Goal: Ask a question: Seek information or help from site administrators or community

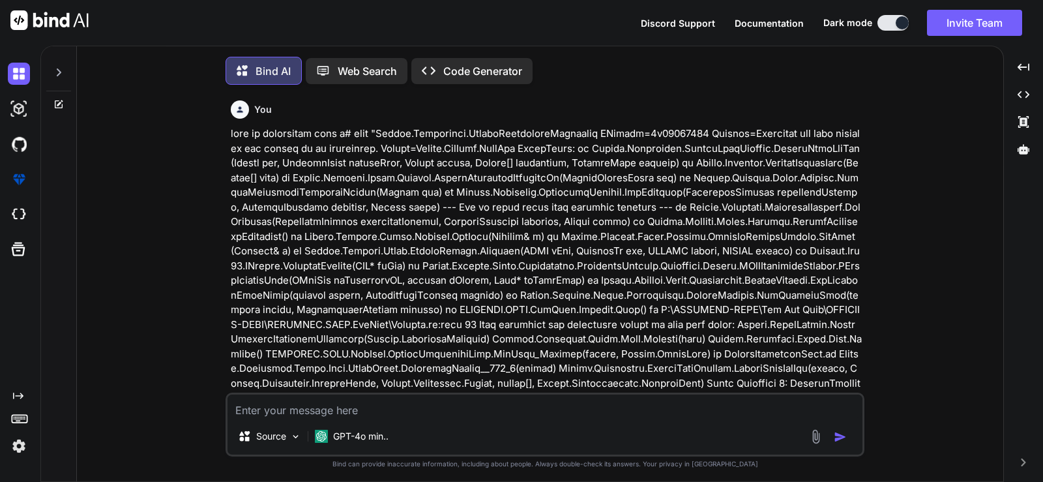
scroll to position [7, 0]
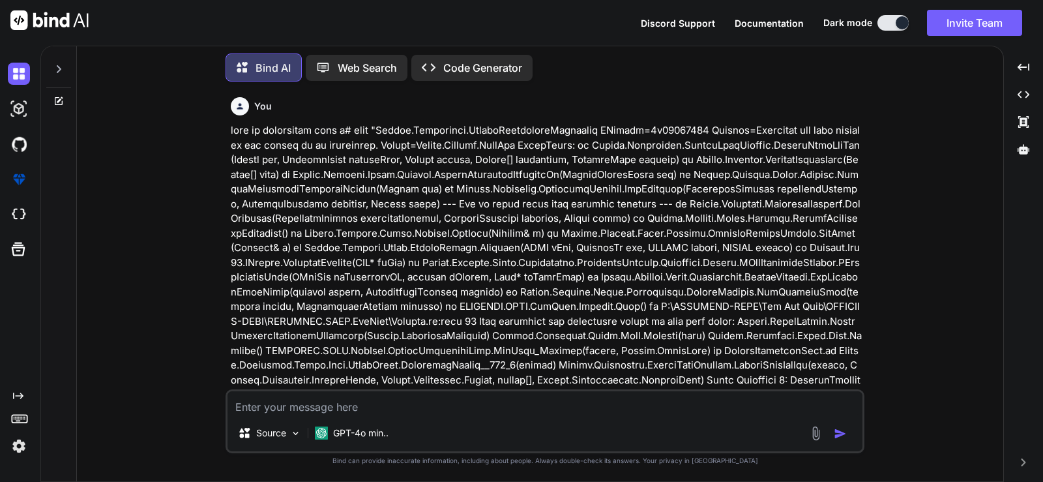
click at [57, 64] on icon at bounding box center [58, 69] width 10 height 10
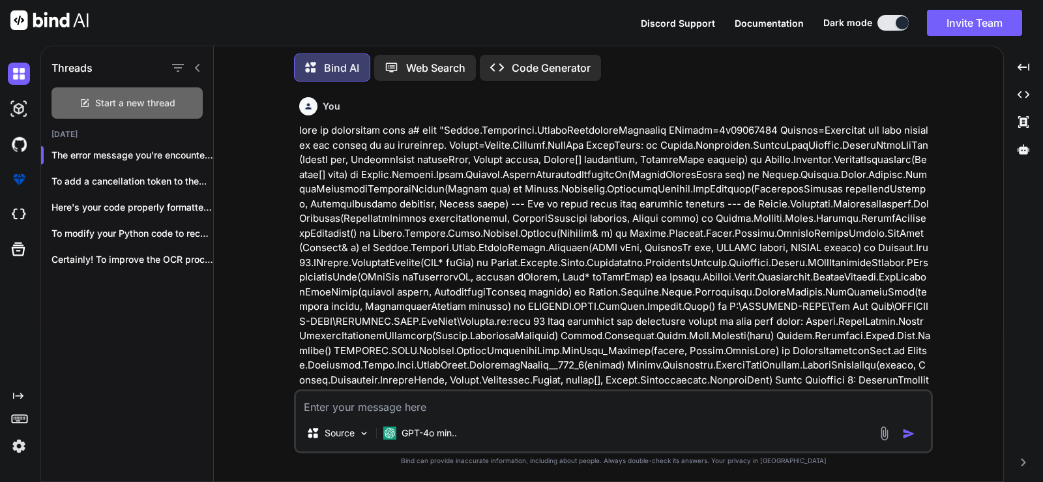
click at [80, 92] on div "Start a new thread" at bounding box center [126, 102] width 151 height 31
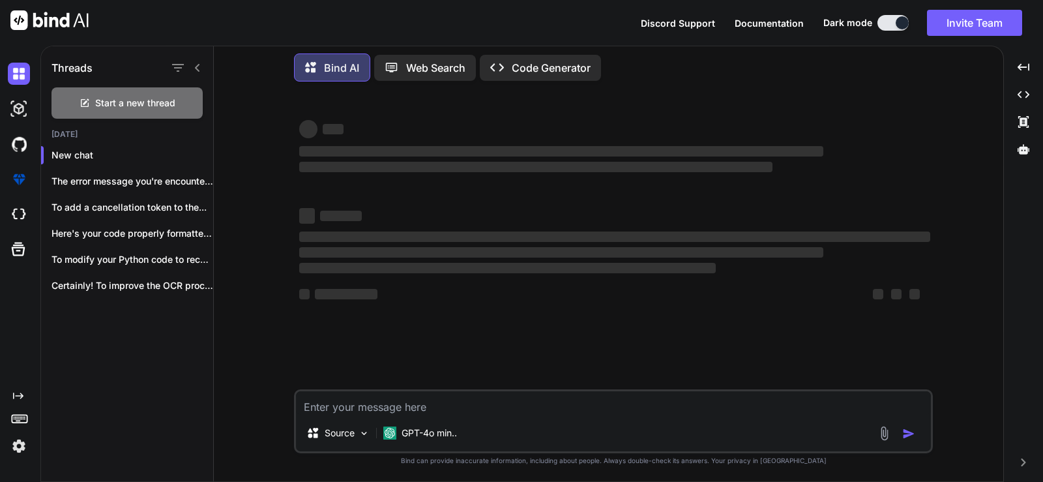
click at [480, 399] on textarea at bounding box center [613, 402] width 635 height 23
type textarea "x"
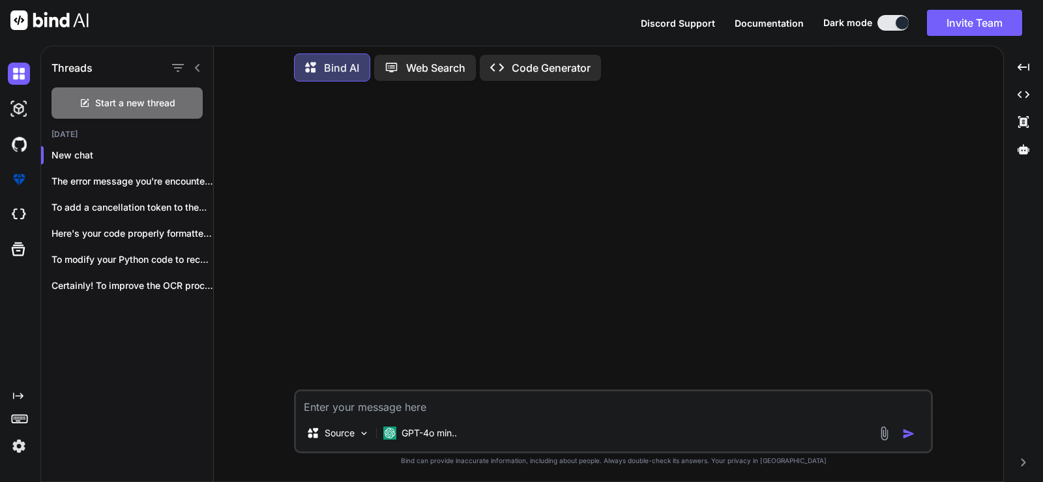
type textarea "h"
type textarea "x"
type textarea "he"
type textarea "x"
type textarea "hel"
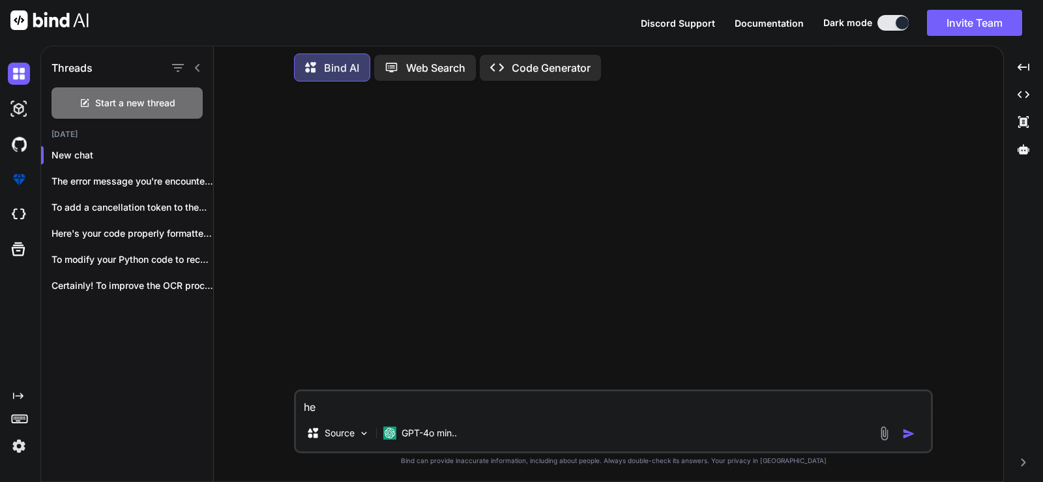
type textarea "x"
type textarea "help"
type textarea "x"
type textarea "help"
type textarea "x"
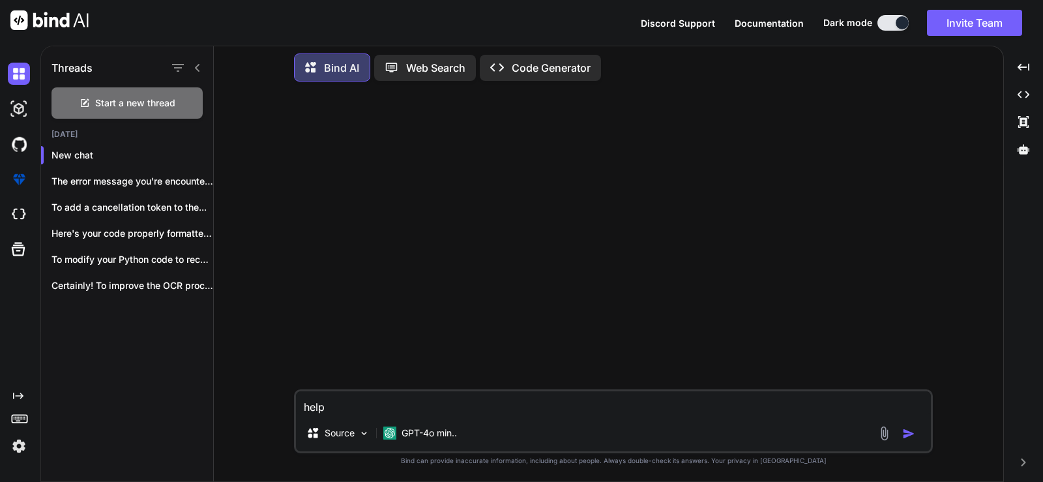
type textarea "help m"
type textarea "x"
type textarea "help me"
type textarea "x"
type textarea "help me"
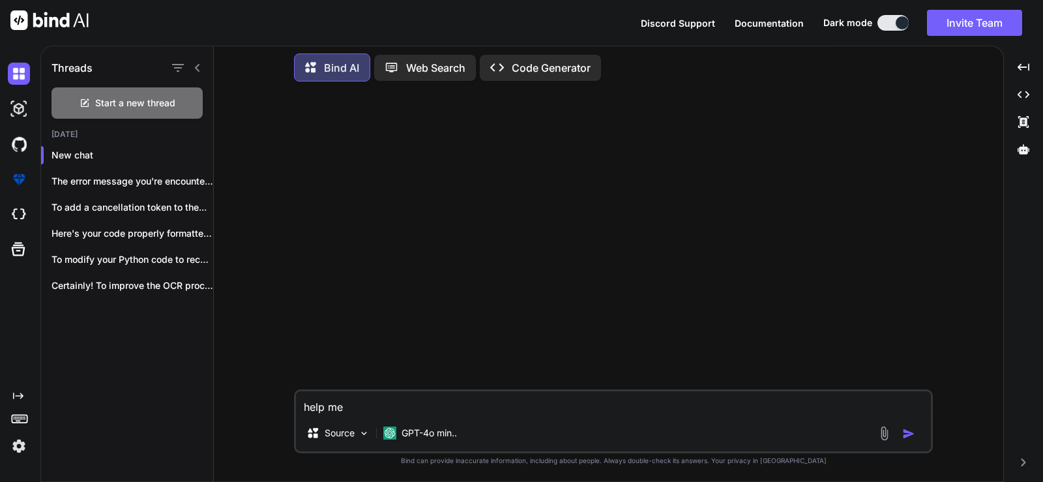
type textarea "x"
type textarea "help me u"
type textarea "x"
type textarea "help me un"
type textarea "x"
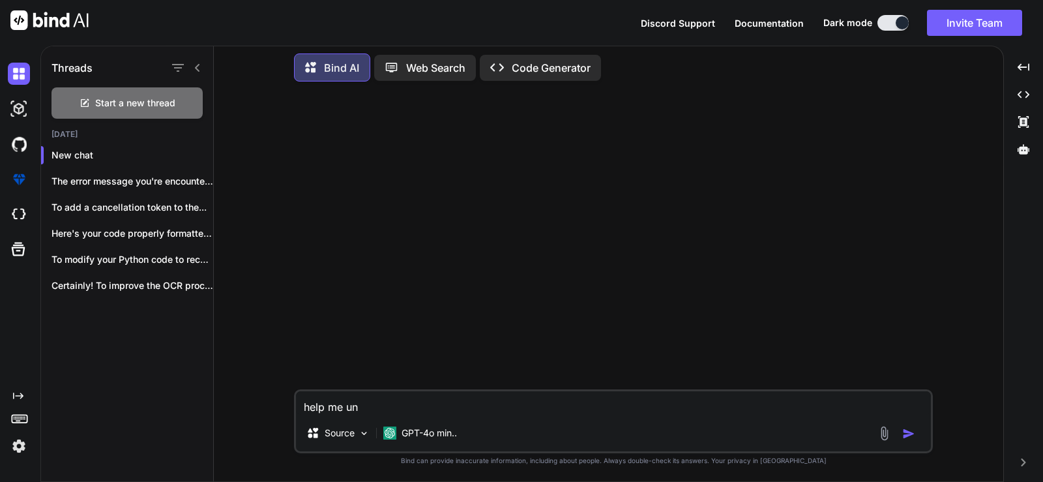
type textarea "help me und"
type textarea "x"
type textarea "help me unde"
type textarea "x"
type textarea "help me under"
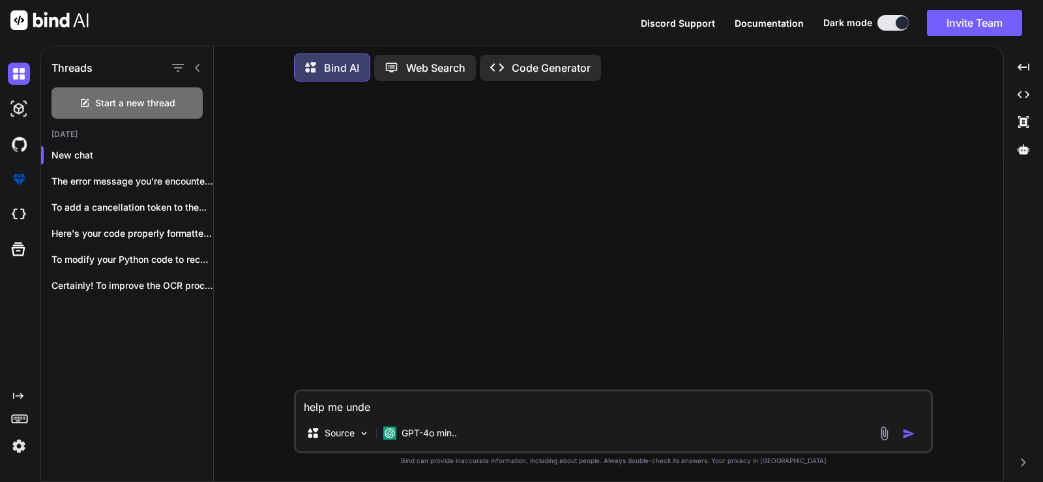
type textarea "x"
type textarea "help me unders"
type textarea "x"
type textarea "help me underst"
type textarea "x"
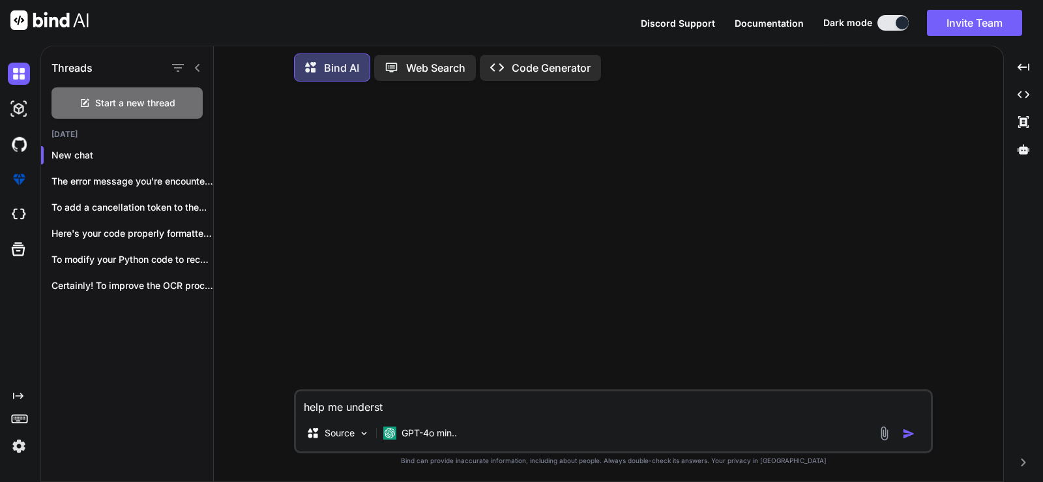
type textarea "help me understa"
type textarea "x"
type textarea "help me understan"
type textarea "x"
type textarea "help me understand"
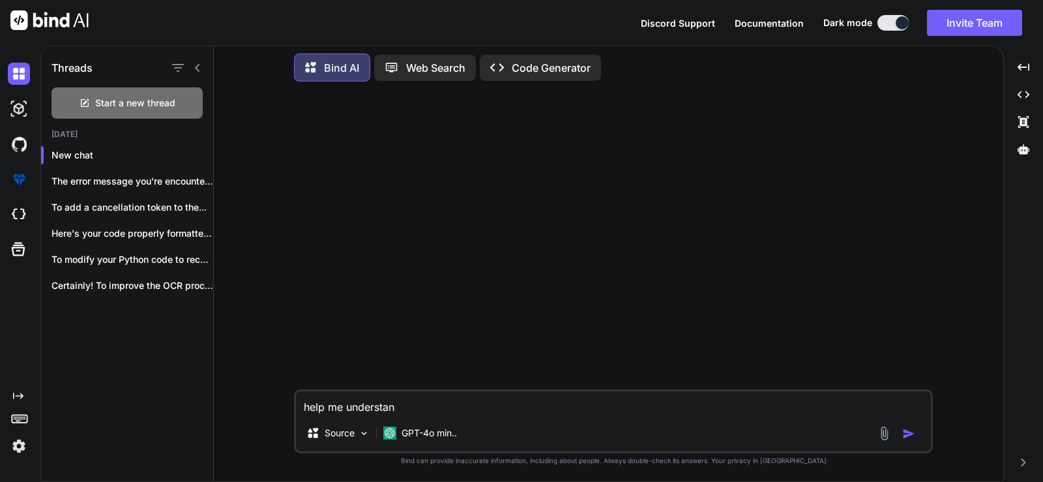
type textarea "x"
type textarea "help me understand"
type textarea "x"
type textarea "help me understand t"
type textarea "x"
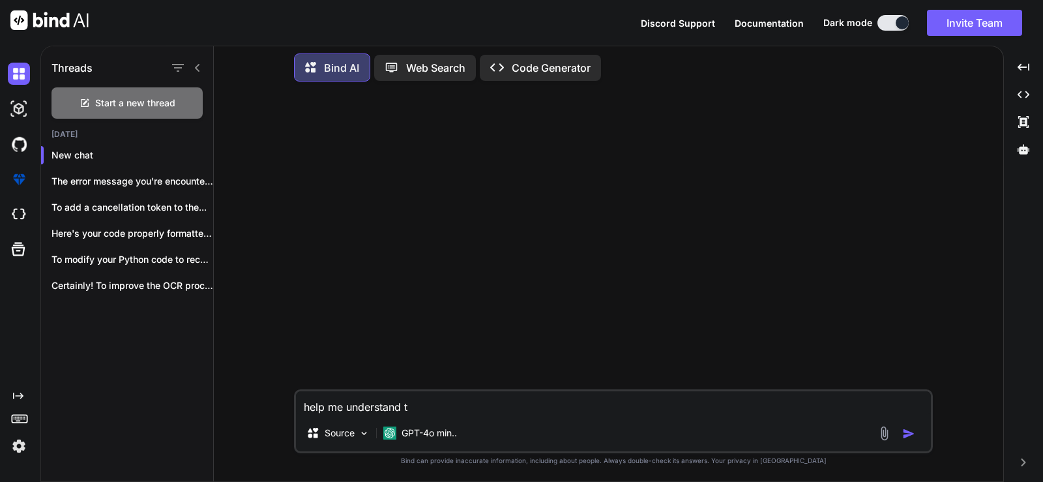
type textarea "help me understand th"
type textarea "x"
type textarea "help me understand thi"
type textarea "x"
type textarea "help me understand this"
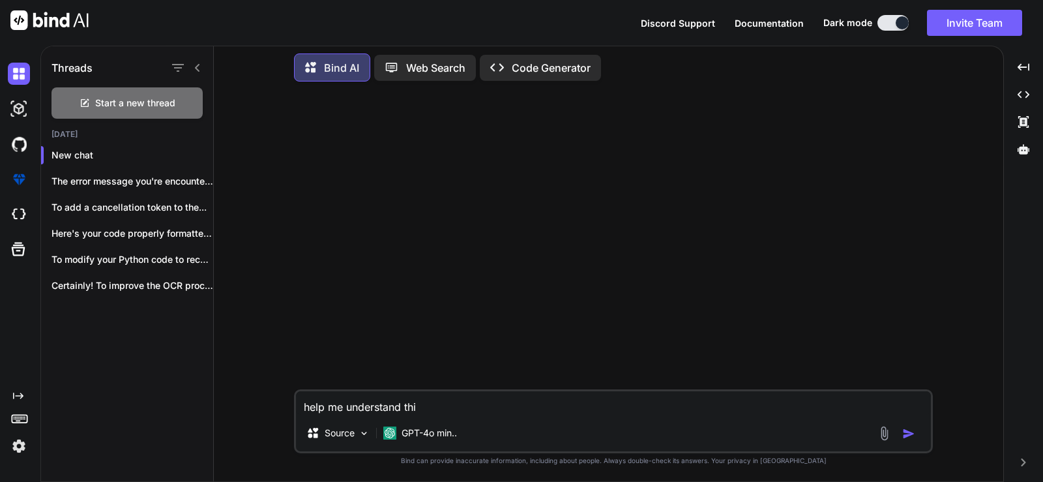
type textarea "x"
type textarea "help me understand this"
type textarea "x"
type textarea "help me understand this 2"
type textarea "x"
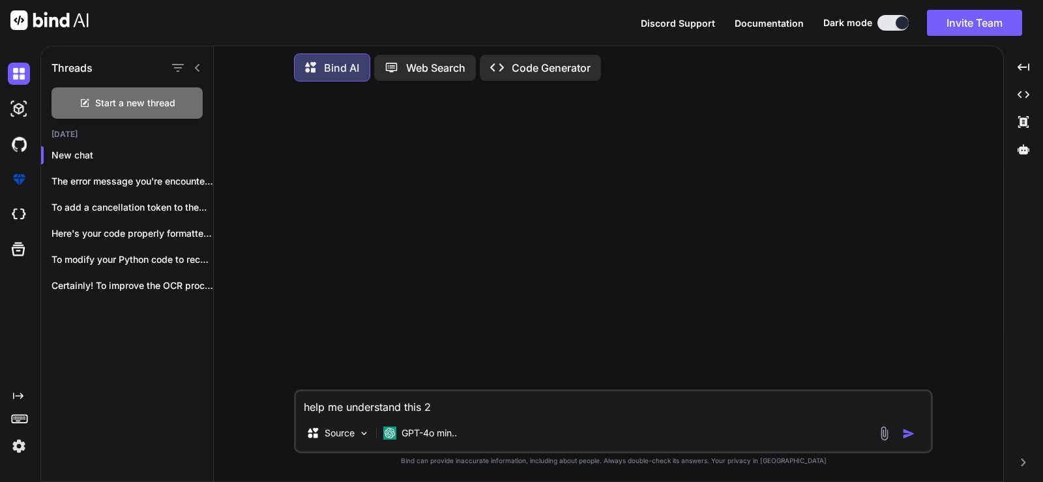
type textarea "help me understand this"
type textarea "x"
type textarea "help me understand this"
type textarea "x"
type textarea "help me understand thi"
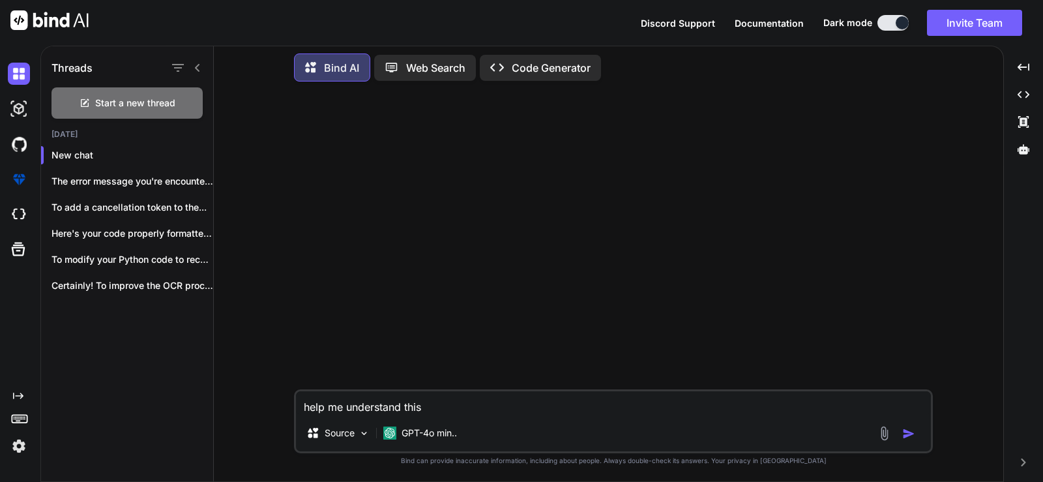
type textarea "x"
type textarea "help me understand th"
type textarea "x"
type textarea "help me understand t"
type textarea "x"
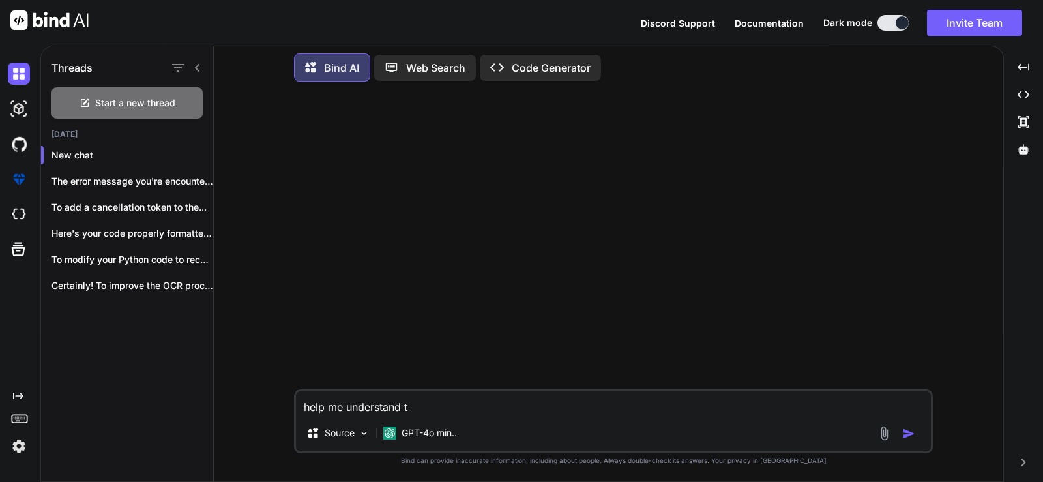
type textarea "help me understand"
type textarea "x"
type textarea "help me understand d"
type textarea "x"
type textarea "help me understand di"
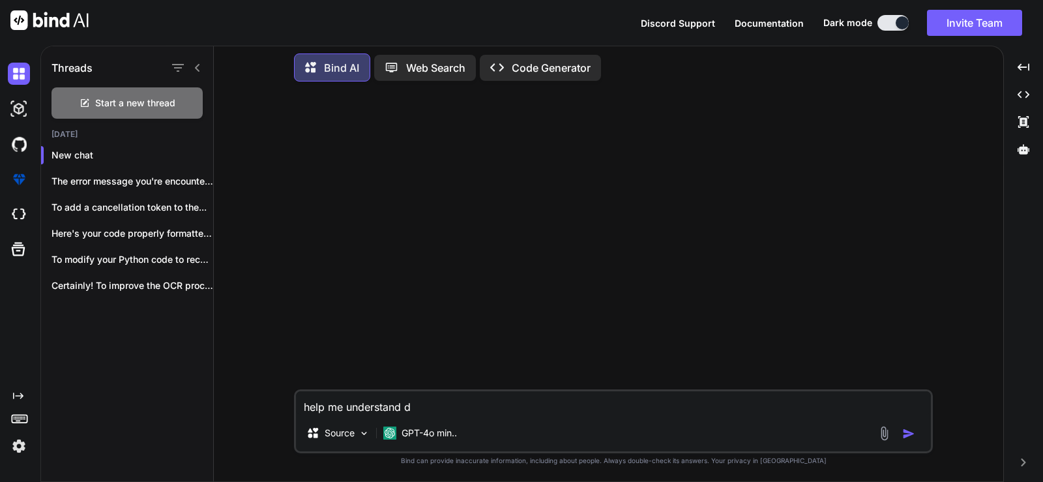
type textarea "x"
type textarea "help me understand dif"
type textarea "x"
type textarea "help me understand diff"
type textarea "x"
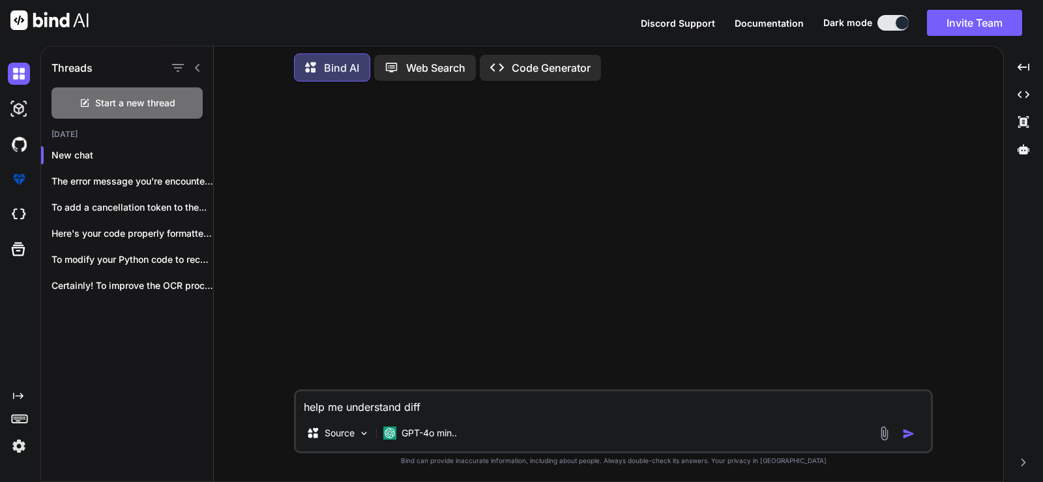
type textarea "help me understand diffe"
type textarea "x"
type textarea "help me understand differ"
type textarea "x"
type textarea "help me understand differe"
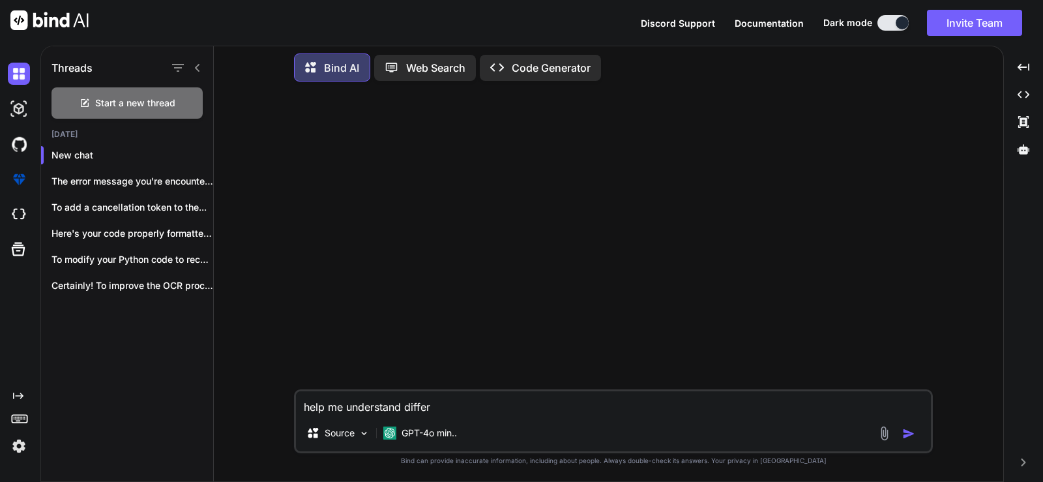
type textarea "x"
type textarea "help me understand differen"
type textarea "x"
type textarea "help me understand differene"
type textarea "x"
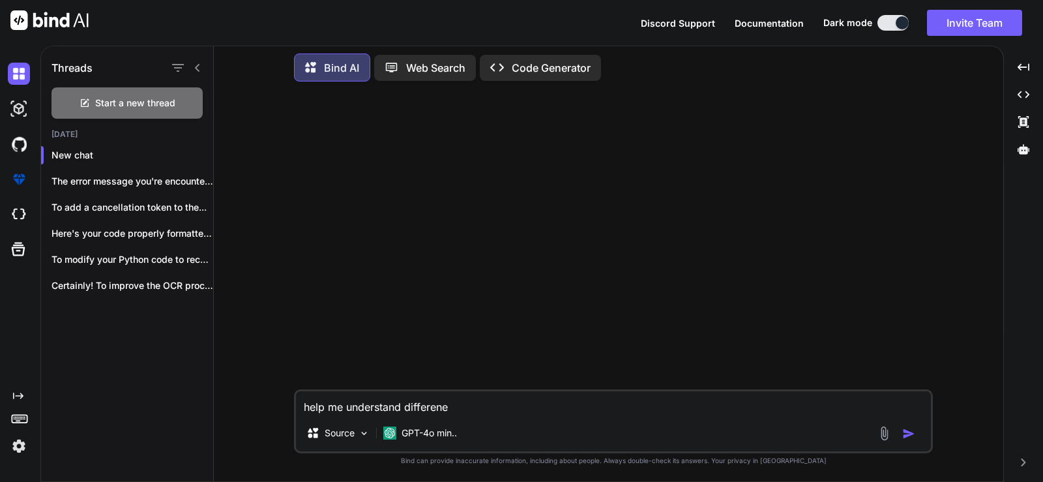
type textarea "help me understand differenec"
type textarea "x"
type textarea "help me understand differenece"
type textarea "x"
type textarea "help me understand differenece"
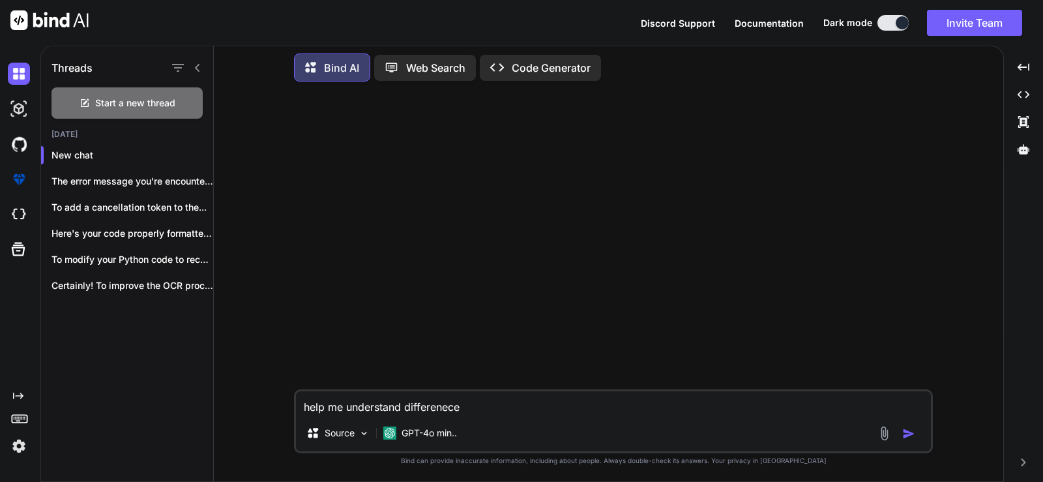
type textarea "x"
type textarea "help me understand differenece b"
type textarea "x"
type textarea "help me understand differenece be"
type textarea "x"
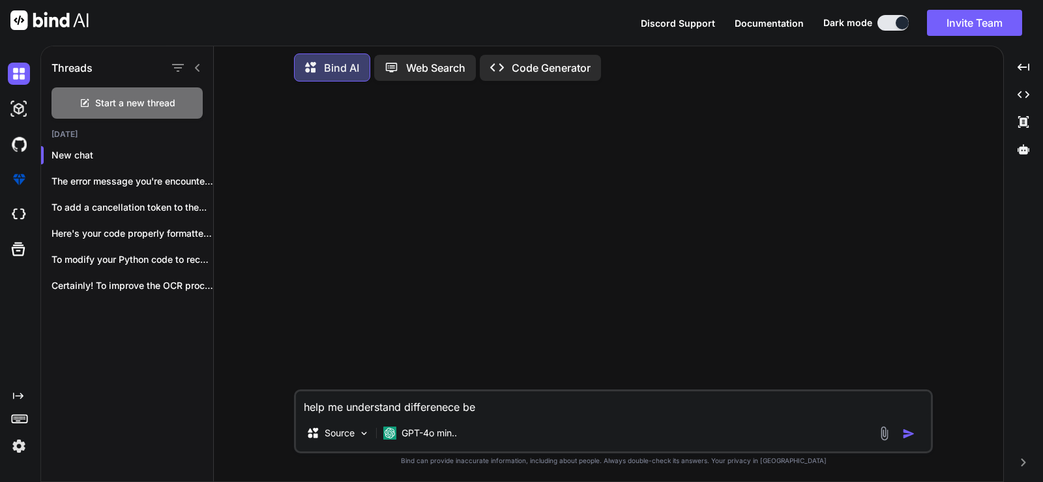
type textarea "help me understand differenece bet"
type textarea "x"
type textarea "help me understand differenece betw"
type textarea "x"
type textarea "help me understand differenece betwe"
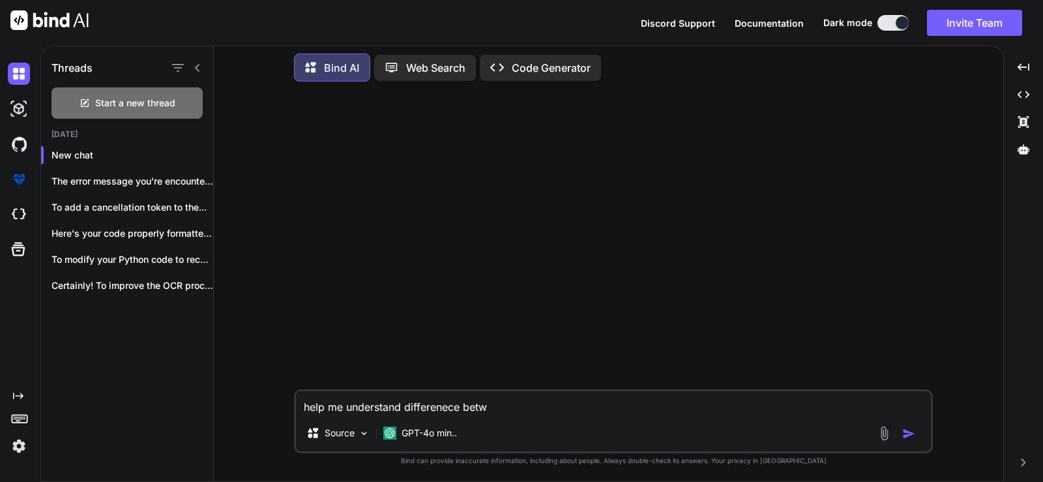
type textarea "x"
type textarea "help me understand differenece betwee"
type textarea "x"
type textarea "help me understand differenece between"
type textarea "x"
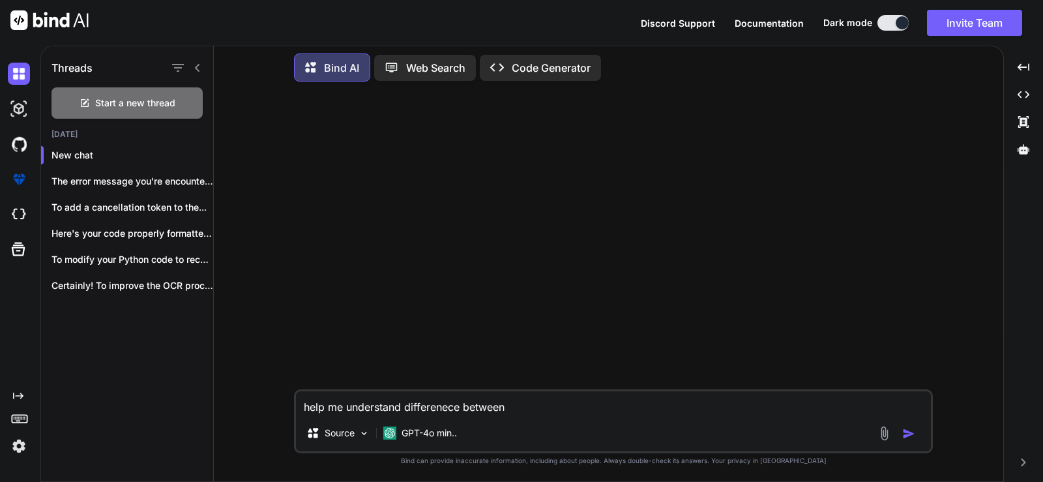
type textarea "help me understand differenece between"
type textarea "x"
type textarea "help me understand differenece between t"
type textarea "x"
type textarea "help me understand differenece between th"
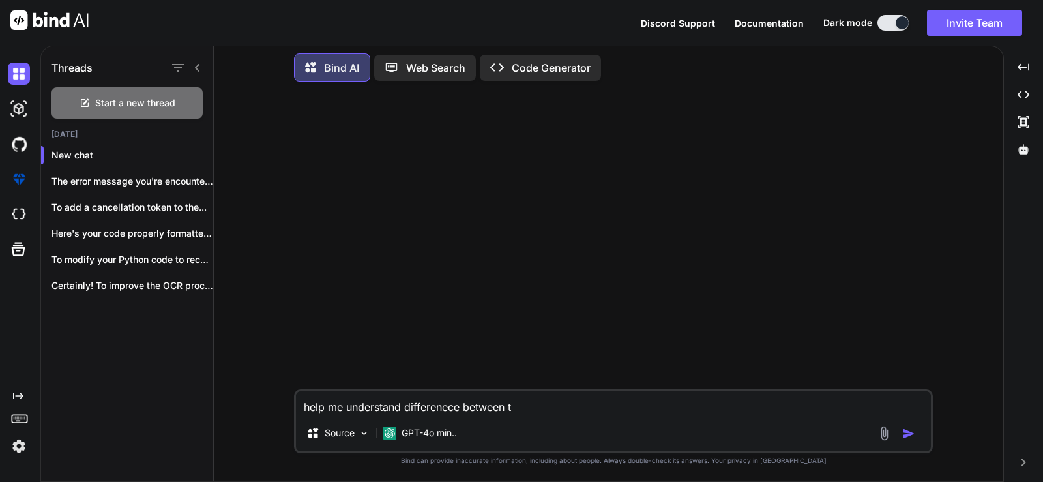
type textarea "x"
type textarea "help me understand differenece between thi"
type textarea "x"
type textarea "help me understand differenece between this"
type textarea "x"
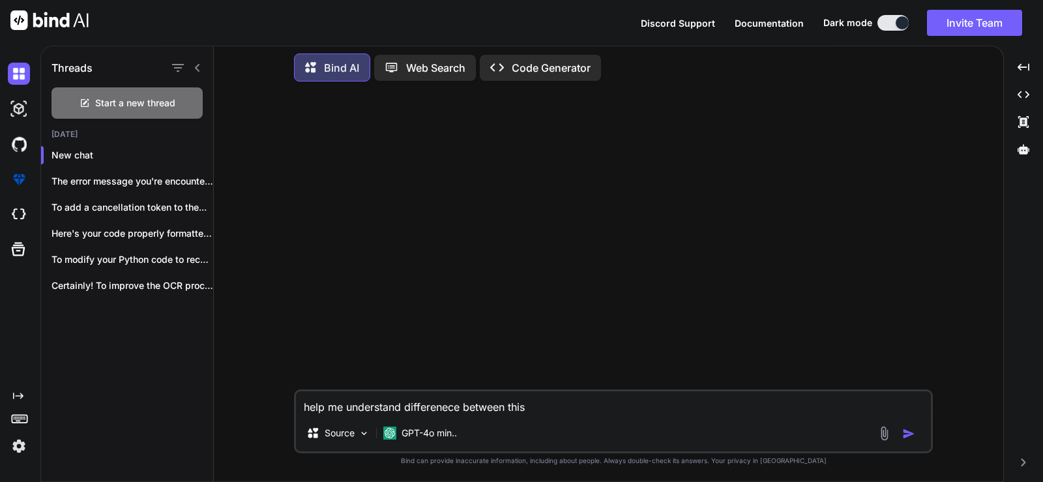
type textarea "help me understand differenece between this"
type textarea "x"
type textarea "help me understand differenece between this 2"
type textarea "x"
type textarea "help me understand differenece between this 2"
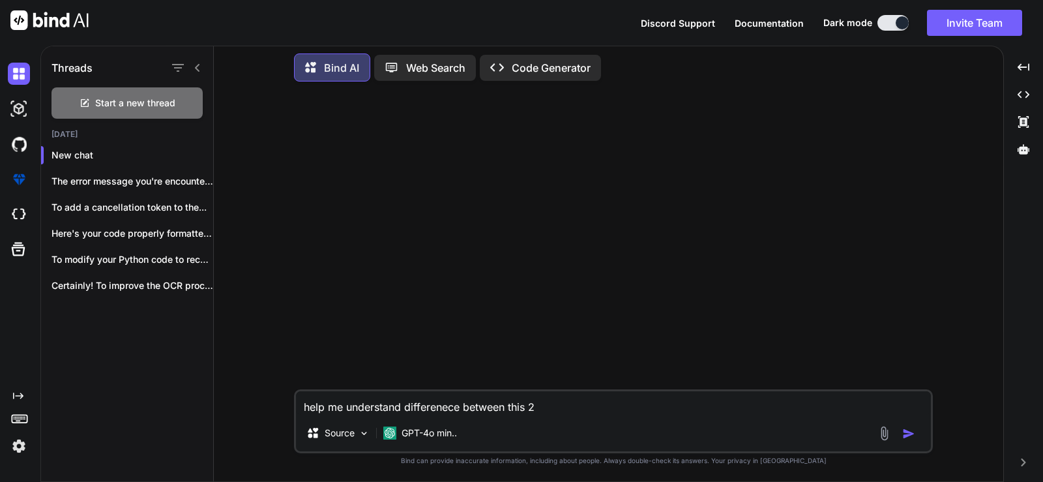
type textarea "x"
type textarea "help me understand differenece between this 2 c"
type textarea "x"
type textarea "help me understand differenece between this 2 co"
type textarea "x"
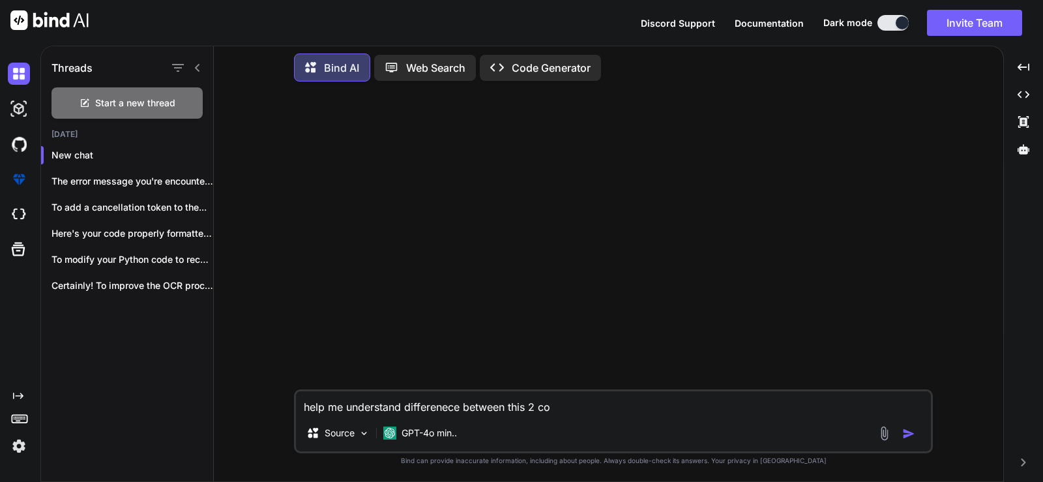
type textarea "help me understand differenece between this 2 cod"
type textarea "x"
type textarea "help me understand differenece between this 2 code"
type textarea "x"
type textarea "help me understand difference between this 2 code"
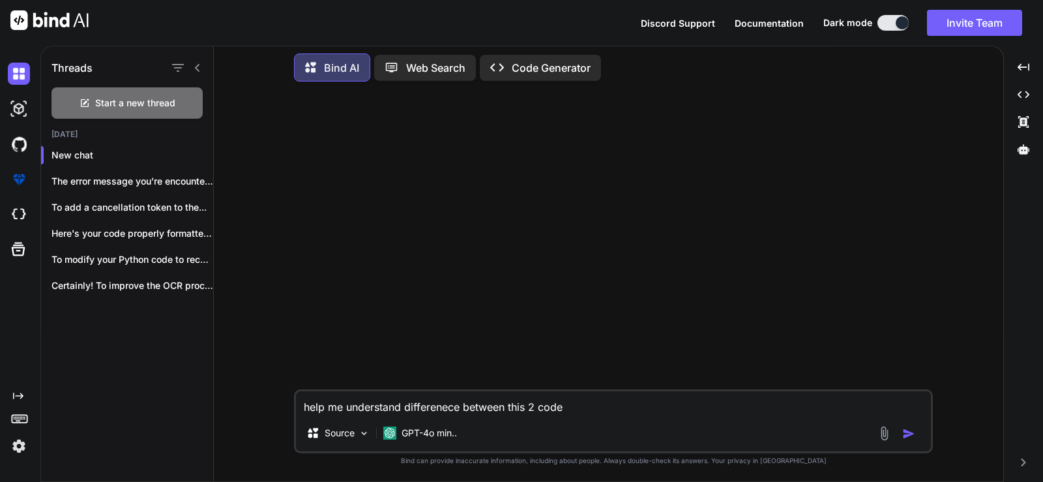
type textarea "x"
click at [577, 409] on textarea "help me understand difference between this 2 code" at bounding box center [613, 402] width 635 height 23
type textarea "help me understand difference between this 2 code"
type textarea "x"
type textarea "help me understand difference between this 2 code ""
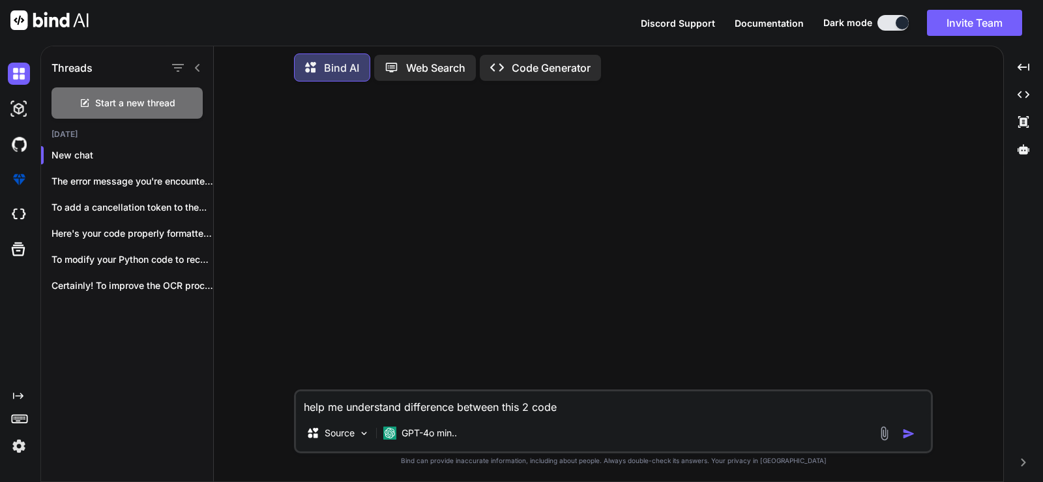
type textarea "x"
type textarea "help me understand difference between this 2 code """
type textarea "x"
type textarea "help me understand difference between this 2 code """
type textarea "x"
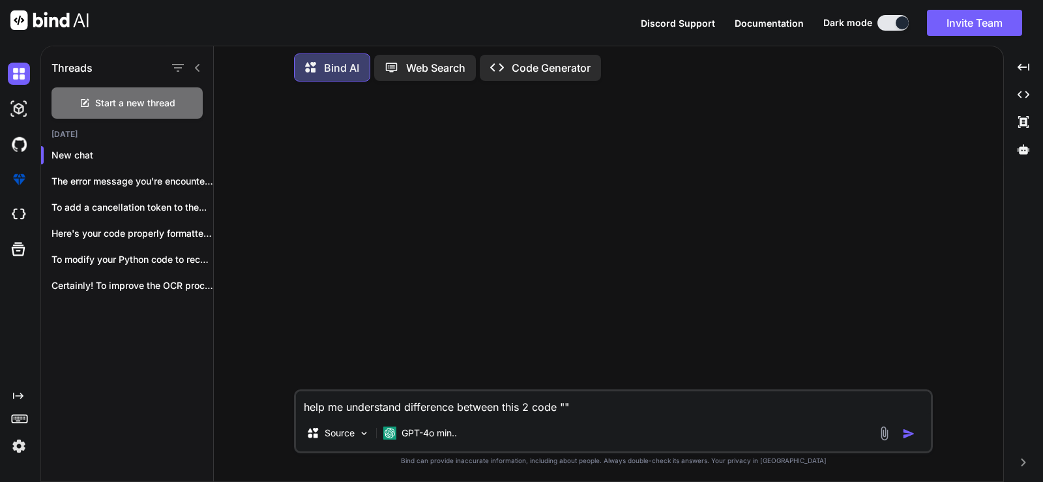
type textarea "help me understand difference between this 2 code "" ""
type textarea "x"
type textarea "help me understand difference between this 2 code "" """
type textarea "x"
click at [566, 406] on textarea "help me understand difference between this 2 code "" """ at bounding box center [613, 402] width 635 height 23
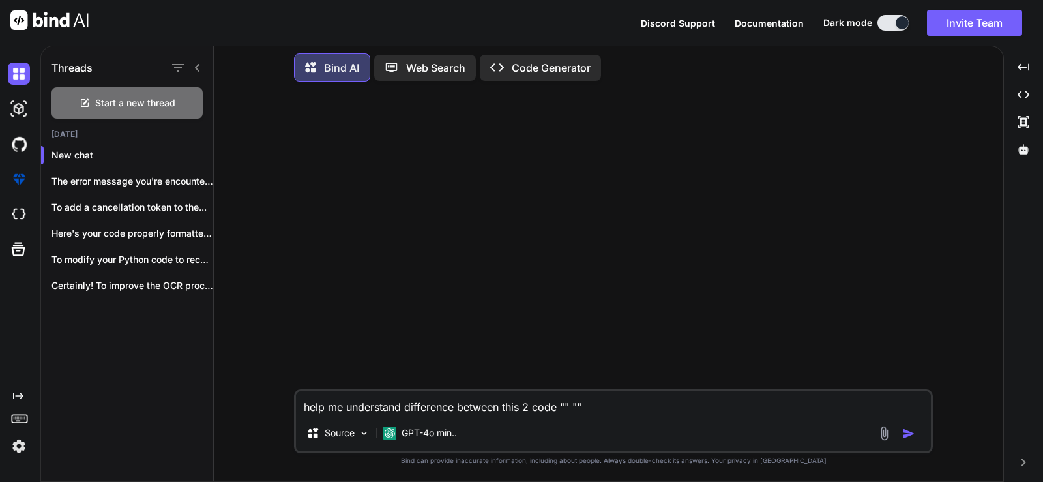
paste textarea "// Configure services and dependency injection container .ConfigureServices(sta…"
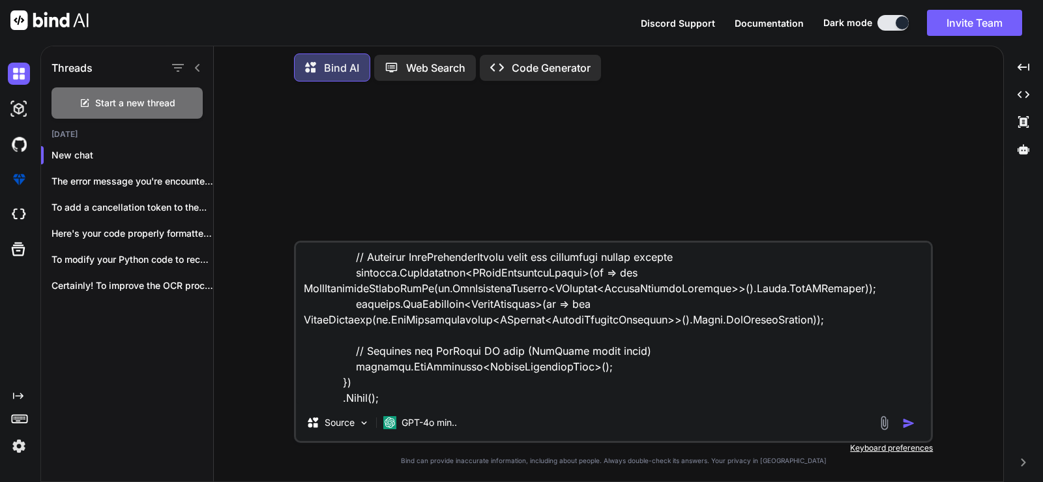
click at [319, 394] on textarea at bounding box center [613, 323] width 635 height 162
paste textarea "// Configure services and dependency injection container .ConfigureServices(sta…"
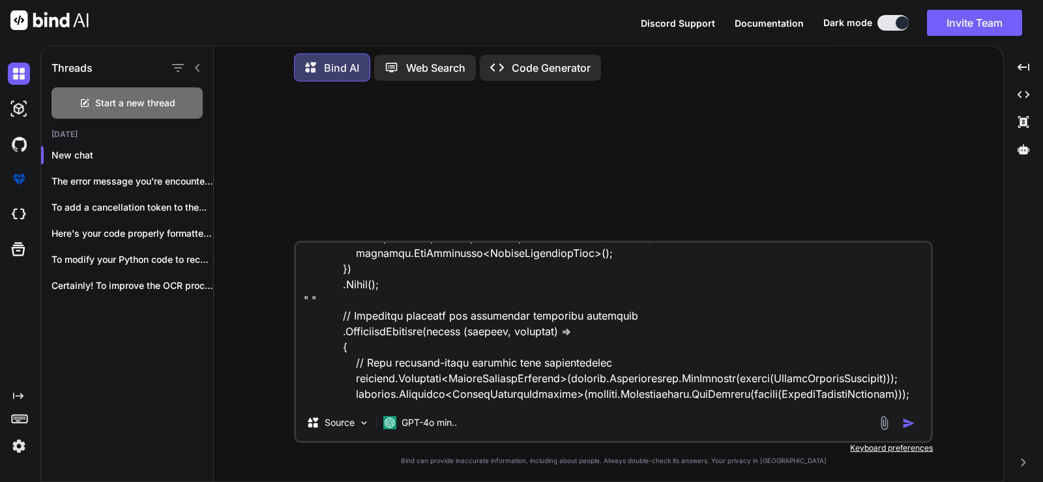
scroll to position [521, 0]
click at [446, 320] on textarea at bounding box center [613, 323] width 635 height 162
click at [312, 279] on textarea at bounding box center [613, 323] width 635 height 162
type textarea "help me understand difference between this 2 code " // Configure services and d…"
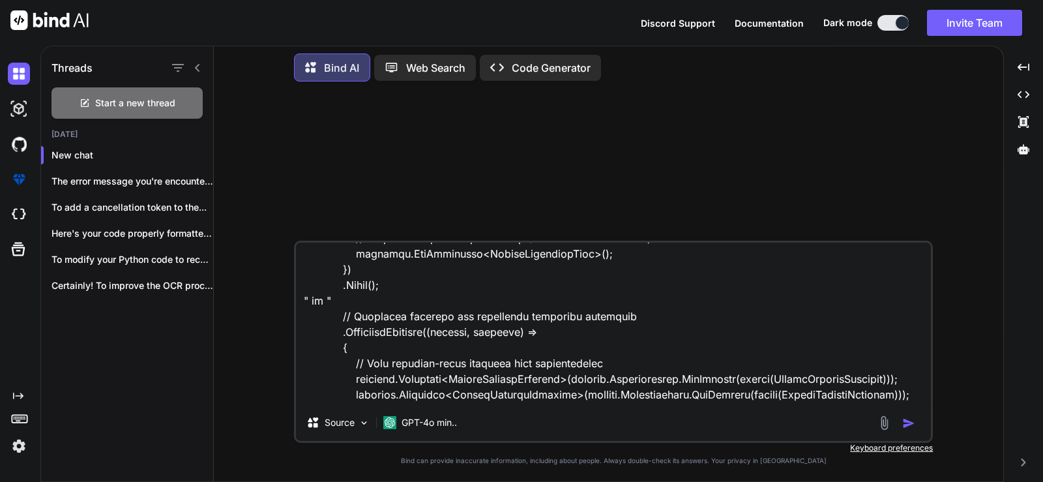
click at [907, 426] on img "button" at bounding box center [908, 422] width 13 height 13
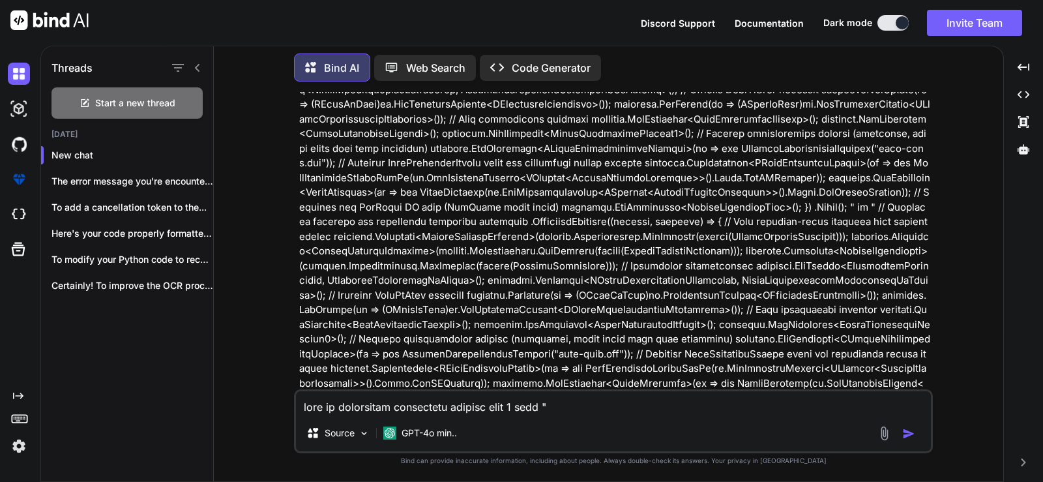
scroll to position [222, 0]
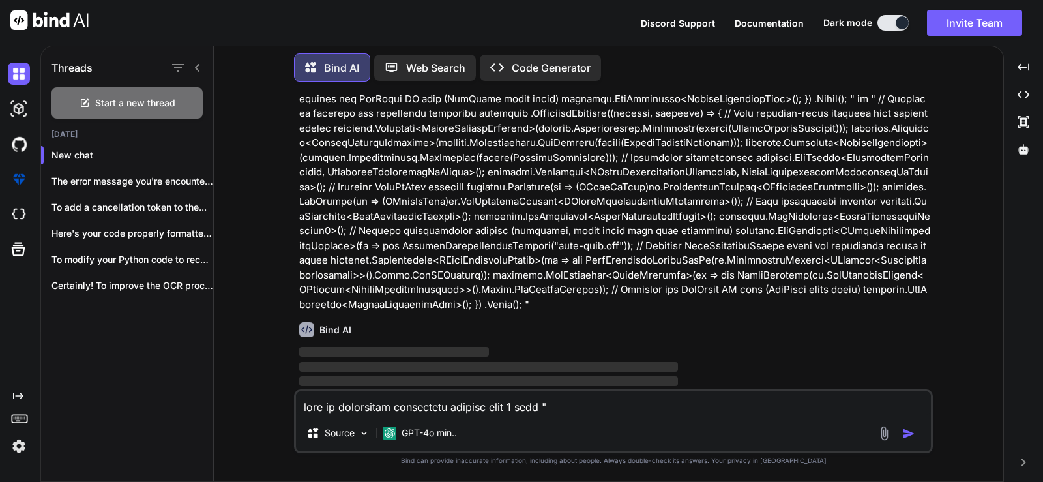
click at [189, 65] on div at bounding box center [186, 68] width 34 height 18
click at [196, 65] on icon at bounding box center [197, 68] width 5 height 8
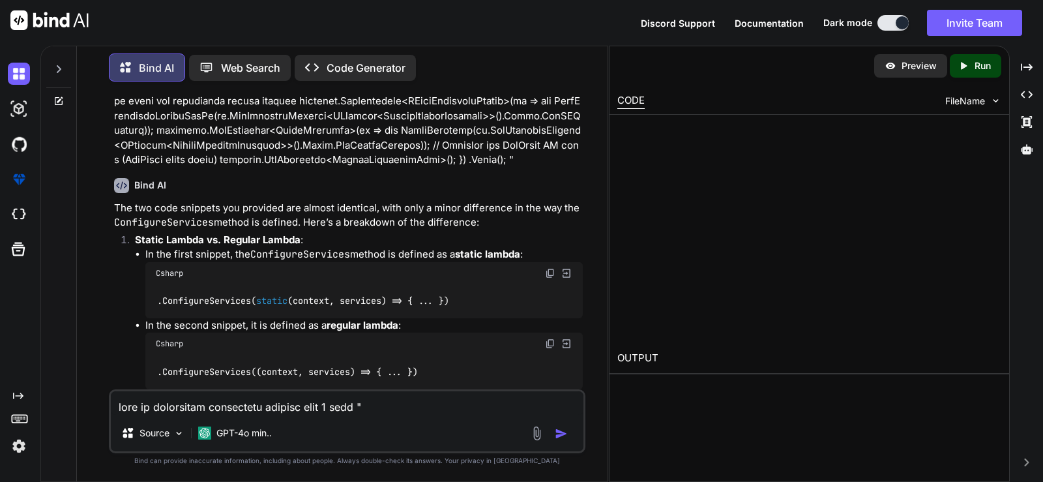
scroll to position [536, 0]
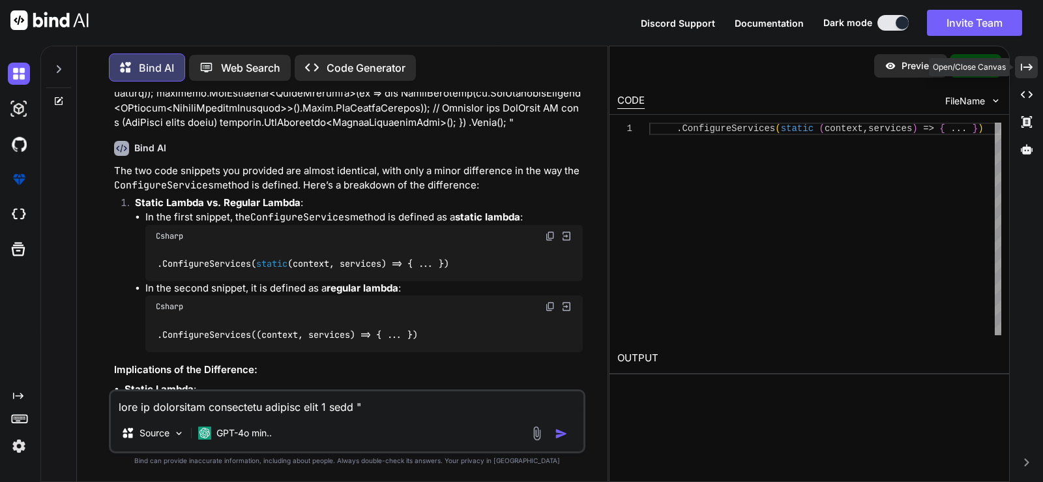
click at [1025, 64] on icon "Created with Pixso." at bounding box center [1027, 67] width 12 height 12
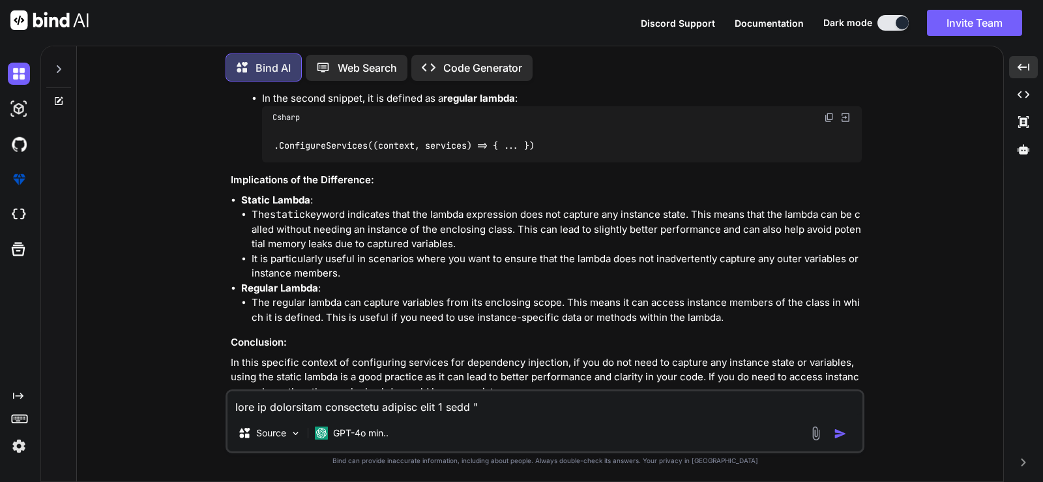
scroll to position [622, 0]
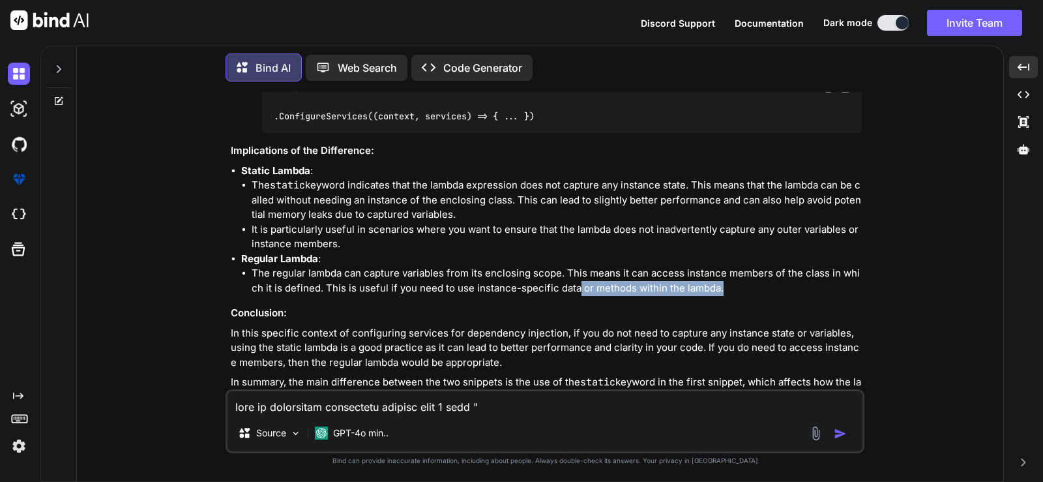
drag, startPoint x: 570, startPoint y: 280, endPoint x: 736, endPoint y: 271, distance: 166.4
click at [736, 271] on li "The regular lambda can capture variables from its enclosing scope. This means i…" at bounding box center [557, 280] width 610 height 29
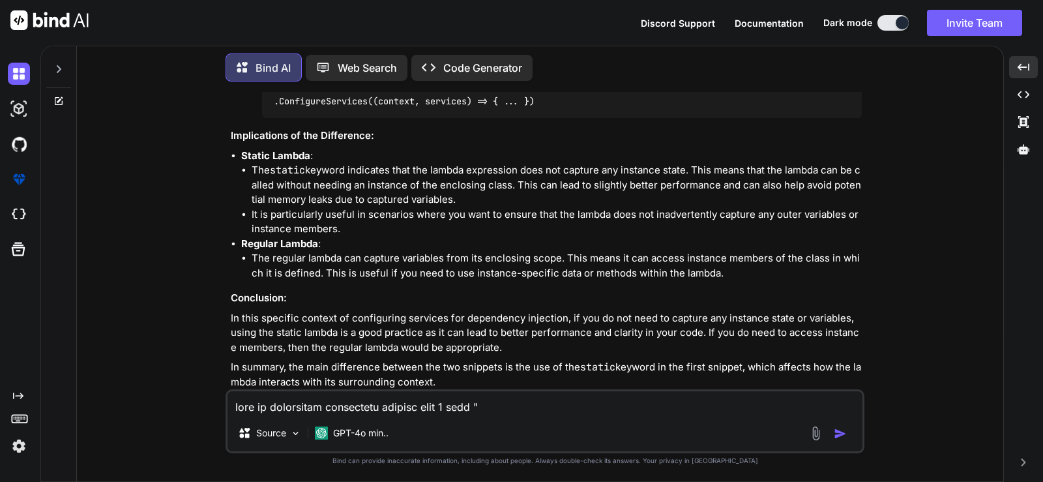
scroll to position [644, 0]
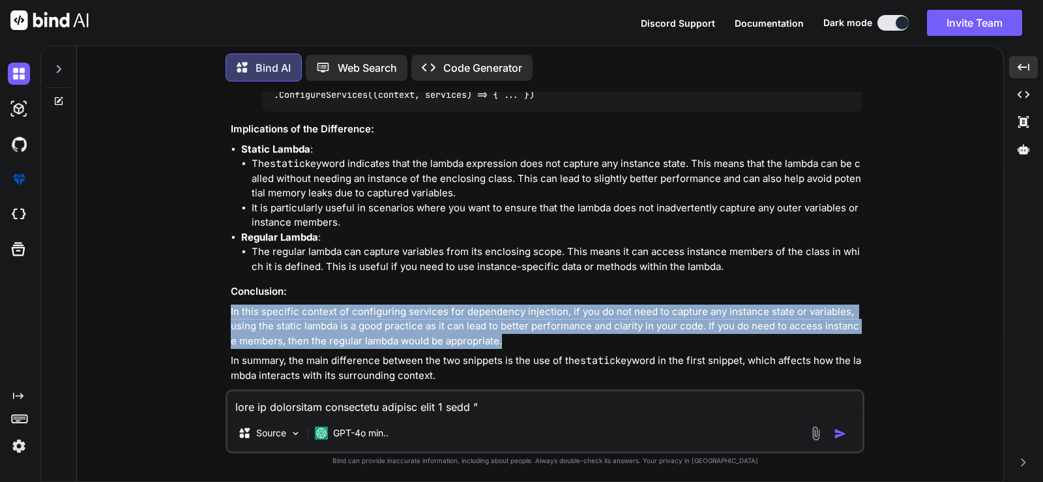
drag, startPoint x: 224, startPoint y: 300, endPoint x: 602, endPoint y: 327, distance: 378.4
click at [602, 327] on div "You Bind AI The two code snippets you provided are almost identical, with only …" at bounding box center [545, 286] width 916 height 389
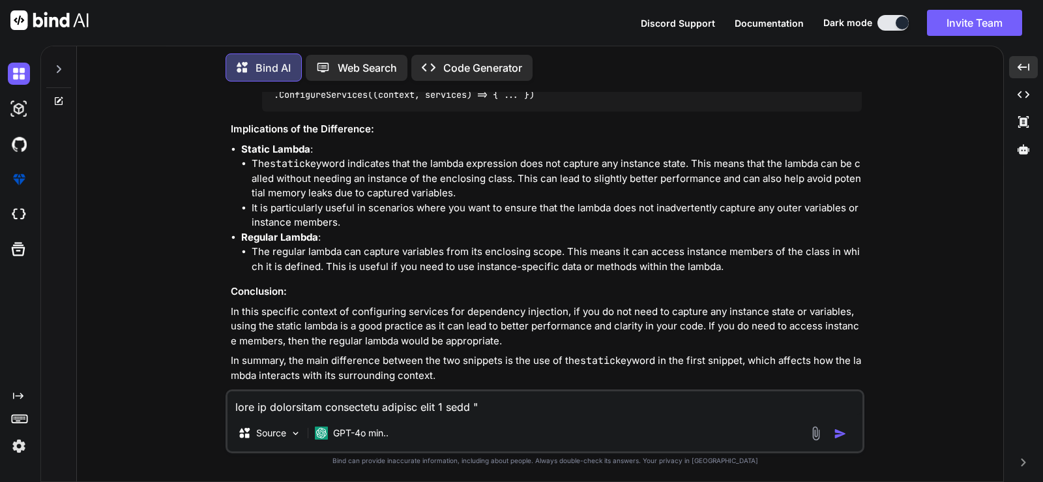
click at [506, 407] on textarea at bounding box center [544, 402] width 635 height 23
paste textarea "services.AddTransient(sp => new AudioStreamer(sp.GetRequiredService<IOptions<Se…"
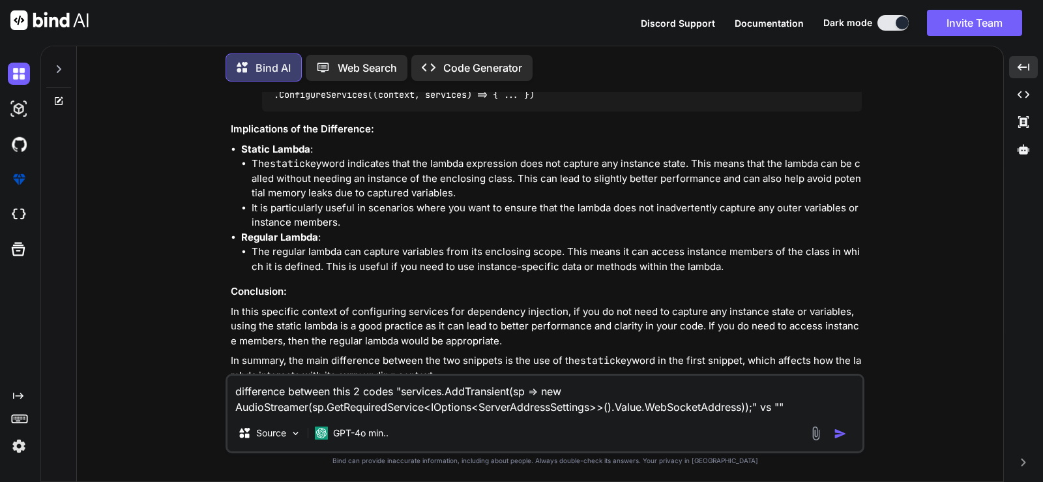
click at [786, 401] on textarea "difference between this 2 codes "services.AddTransient(sp => new AudioStreamer(…" at bounding box center [544, 394] width 635 height 39
click at [785, 401] on textarea "difference between this 2 codes "services.AddTransient(sp => new AudioStreamer(…" at bounding box center [544, 394] width 635 height 39
paste textarea "services.AddTransient<AudioStreamer>(sp => new AudioStreamer(sp.GetRequiredServ…"
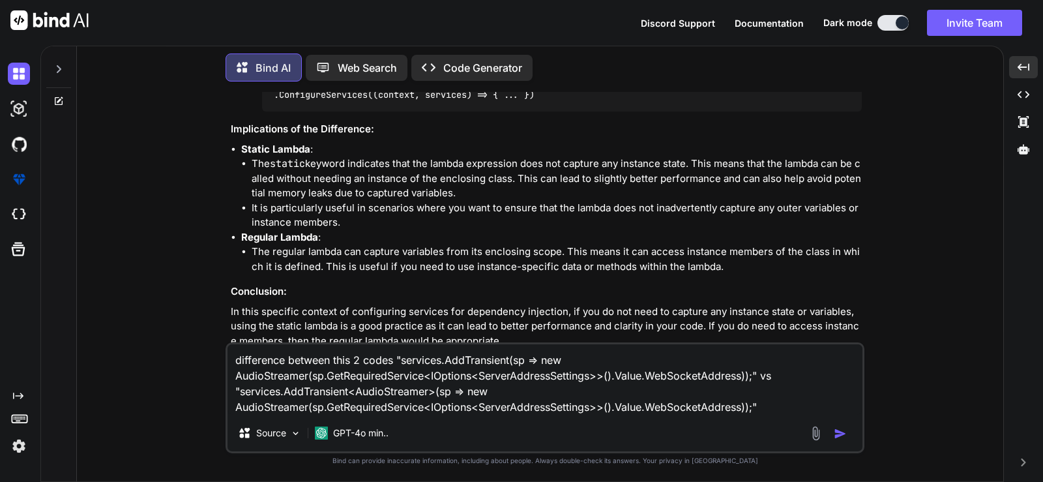
click at [362, 357] on textarea "difference between this 2 codes "services.AddTransient(sp => new AudioStreamer(…" at bounding box center [544, 379] width 635 height 70
type textarea "difference between this 2 c# codes "services.AddTransient(sp => new AudioStream…"
click at [840, 430] on img "button" at bounding box center [840, 433] width 13 height 13
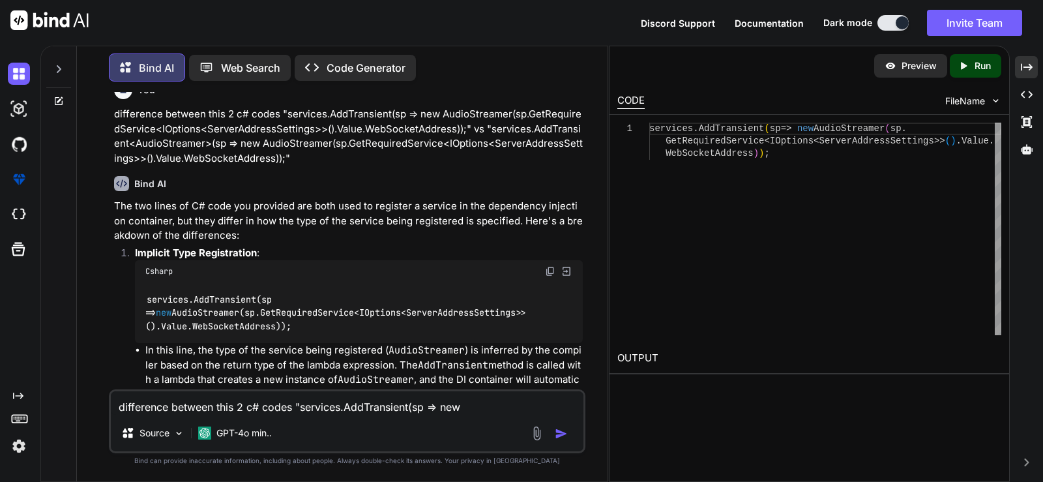
scroll to position [1016, 0]
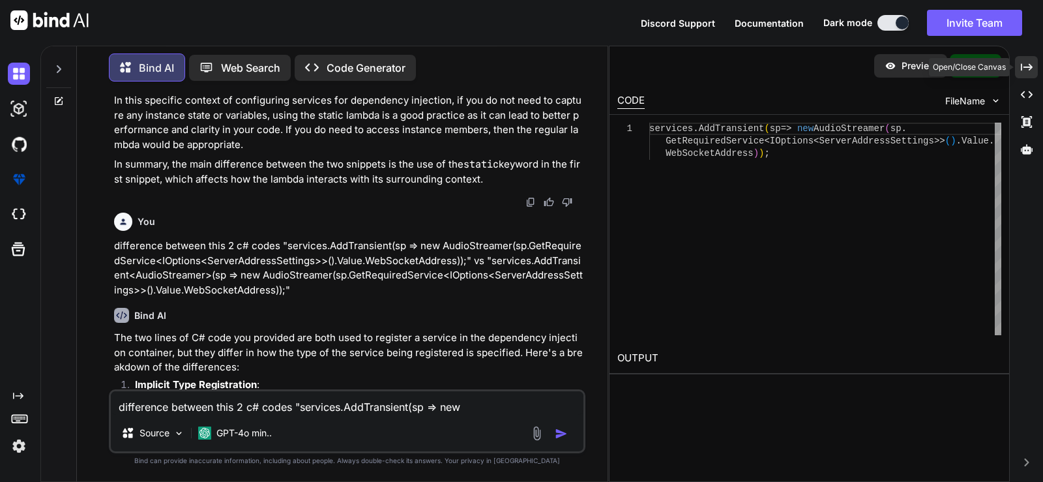
click at [1021, 63] on icon "Created with Pixso." at bounding box center [1027, 67] width 12 height 12
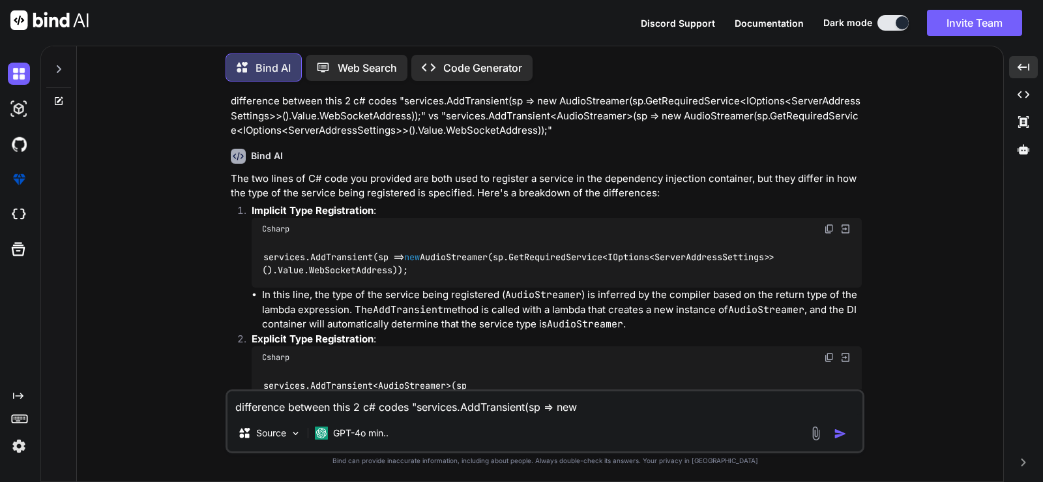
scroll to position [1014, 0]
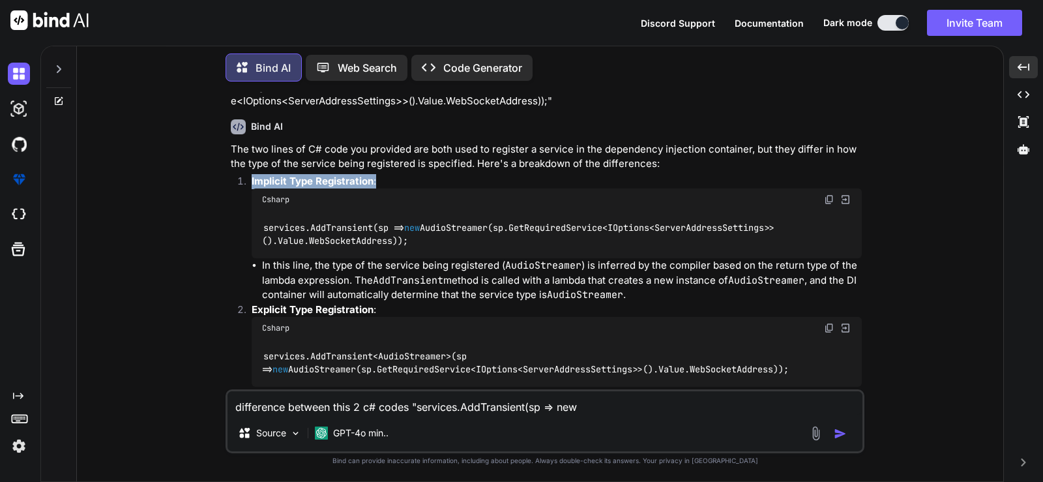
drag, startPoint x: 244, startPoint y: 166, endPoint x: 430, endPoint y: 169, distance: 185.8
click at [430, 174] on li "Implicit Type Registration : Csharp services.AddTransient(sp => new AudioStream…" at bounding box center [551, 238] width 620 height 128
drag, startPoint x: 260, startPoint y: 255, endPoint x: 343, endPoint y: 244, distance: 84.1
click at [286, 258] on ul "In this line, the type of the service being registered ( AudioStreamer ) is inf…" at bounding box center [557, 280] width 610 height 44
click at [388, 242] on div "services.AddTransient(sp => new AudioStreamer(sp.GetRequiredService<IOptions<Se…" at bounding box center [557, 235] width 610 height 48
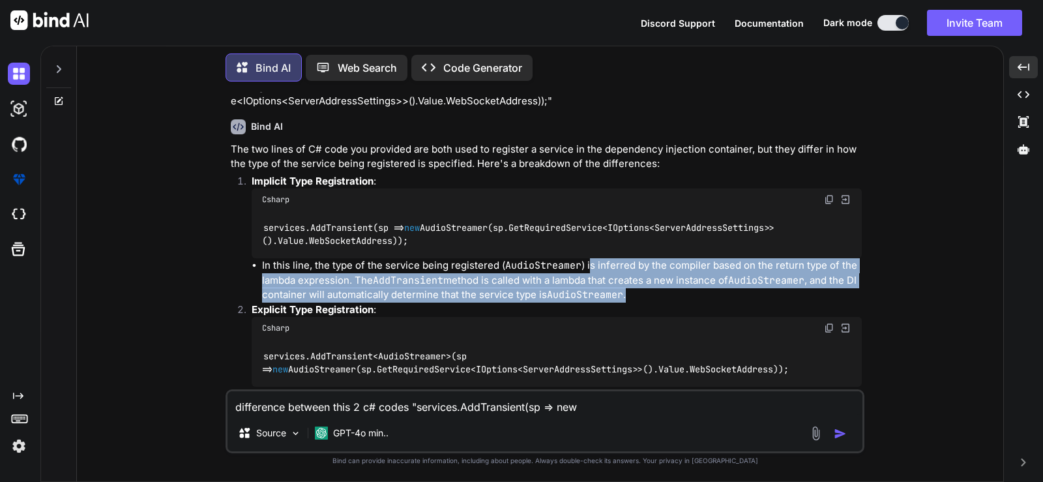
drag, startPoint x: 589, startPoint y: 249, endPoint x: 722, endPoint y: 279, distance: 136.3
click at [722, 279] on li "In this line, the type of the service being registered ( AudioStreamer ) is inf…" at bounding box center [562, 280] width 600 height 44
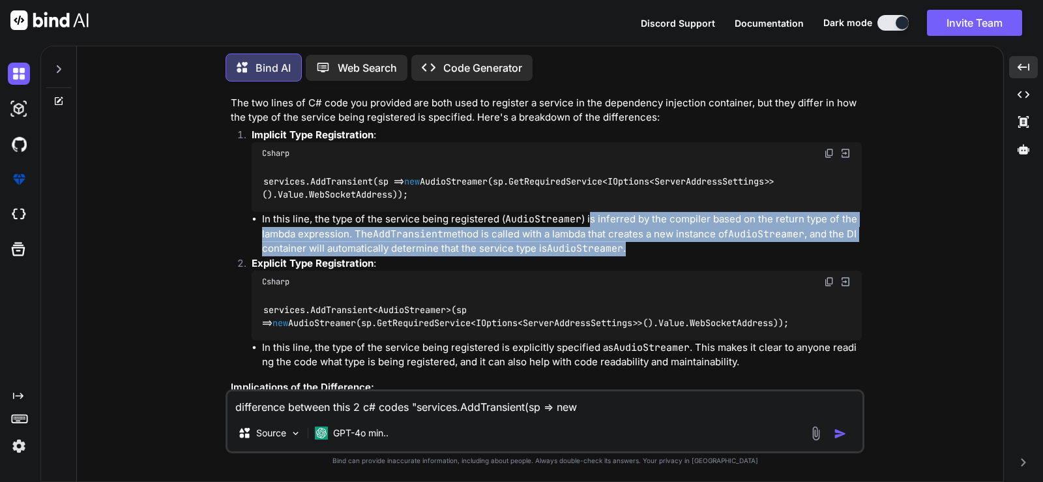
scroll to position [1101, 0]
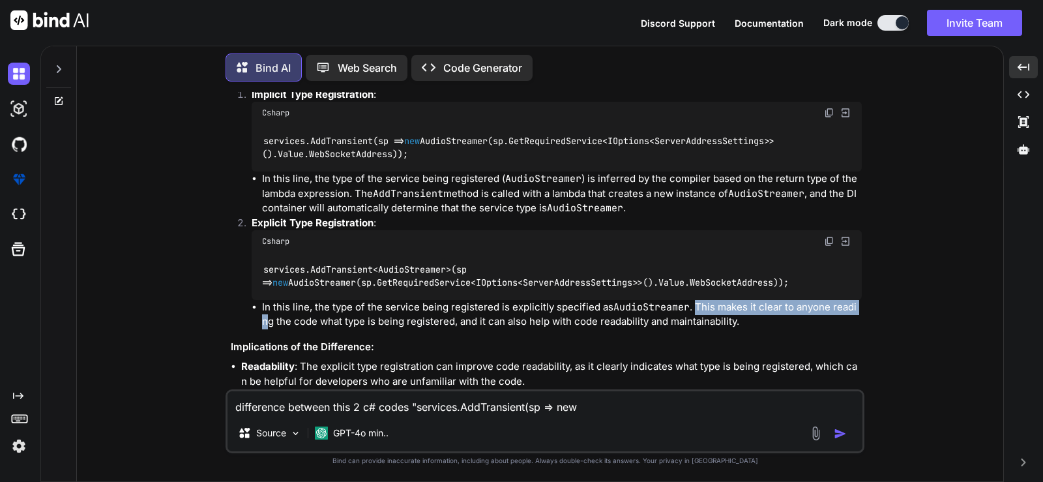
drag, startPoint x: 696, startPoint y: 294, endPoint x: 868, endPoint y: 293, distance: 172.1
click at [868, 293] on div "You Bind AI The two code snippets you provided are almost identical, with only …" at bounding box center [545, 286] width 916 height 389
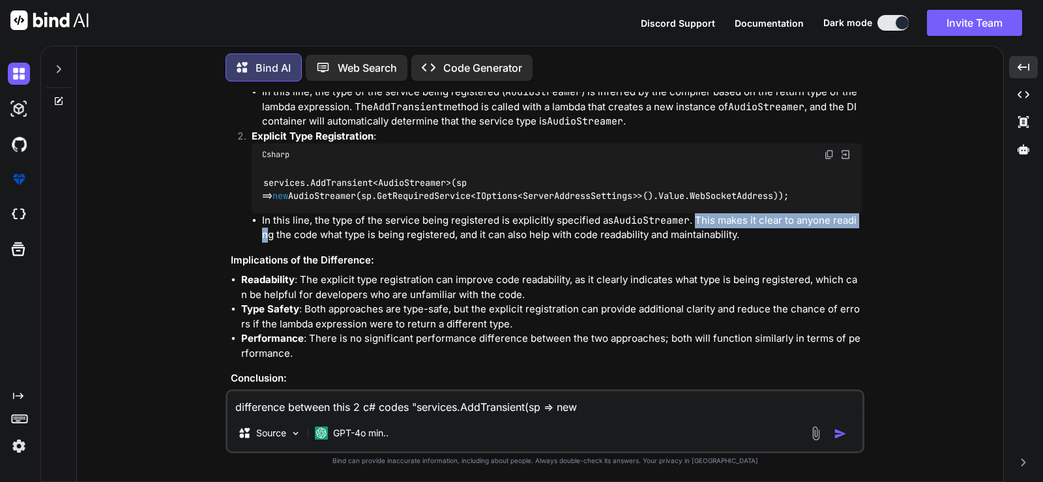
scroll to position [1254, 0]
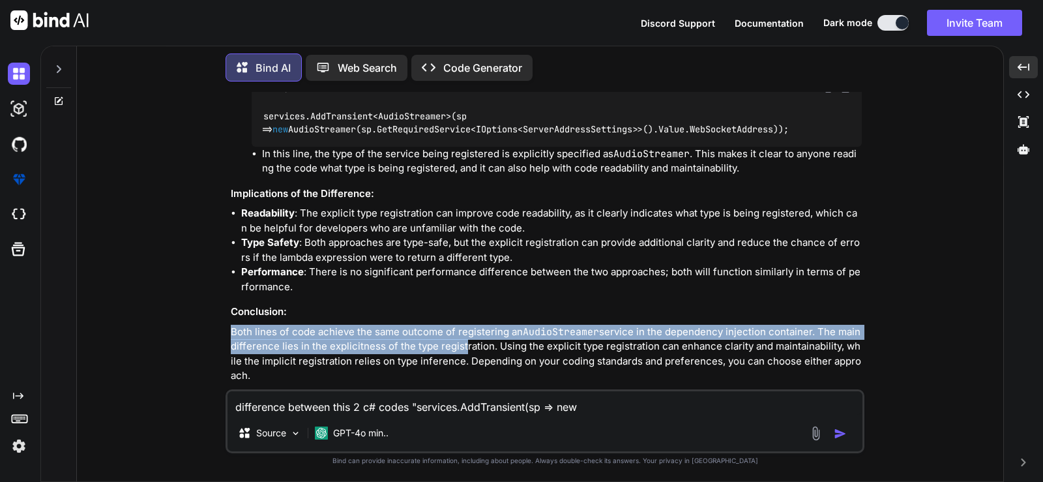
drag, startPoint x: 228, startPoint y: 318, endPoint x: 461, endPoint y: 330, distance: 233.0
click at [461, 330] on div "You Bind AI The two code snippets you provided are almost identical, with only …" at bounding box center [546, 240] width 636 height 297
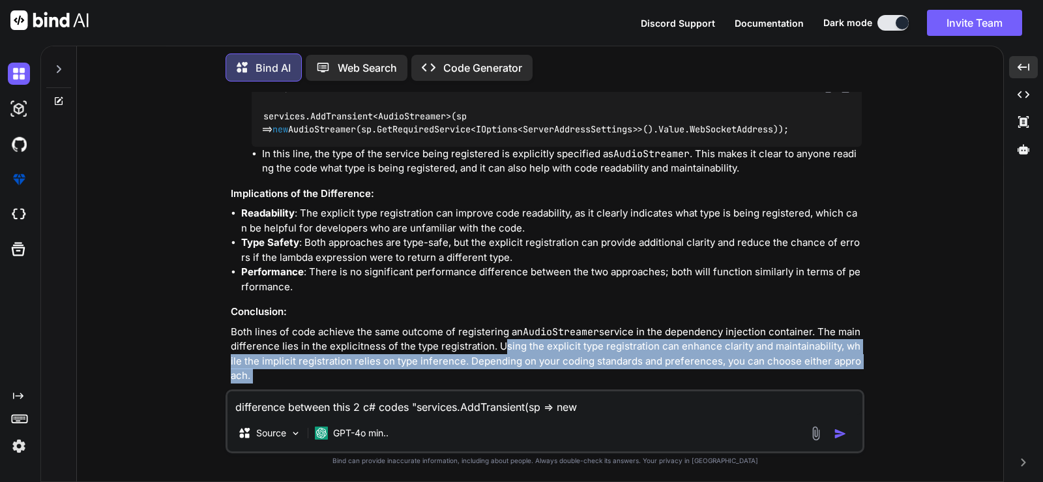
drag, startPoint x: 495, startPoint y: 331, endPoint x: 368, endPoint y: 372, distance: 133.6
click at [368, 372] on div "Bind AI The two lines of C# code you provided are both used to register a servi…" at bounding box center [546, 136] width 631 height 535
